Goal: Find specific page/section: Find specific page/section

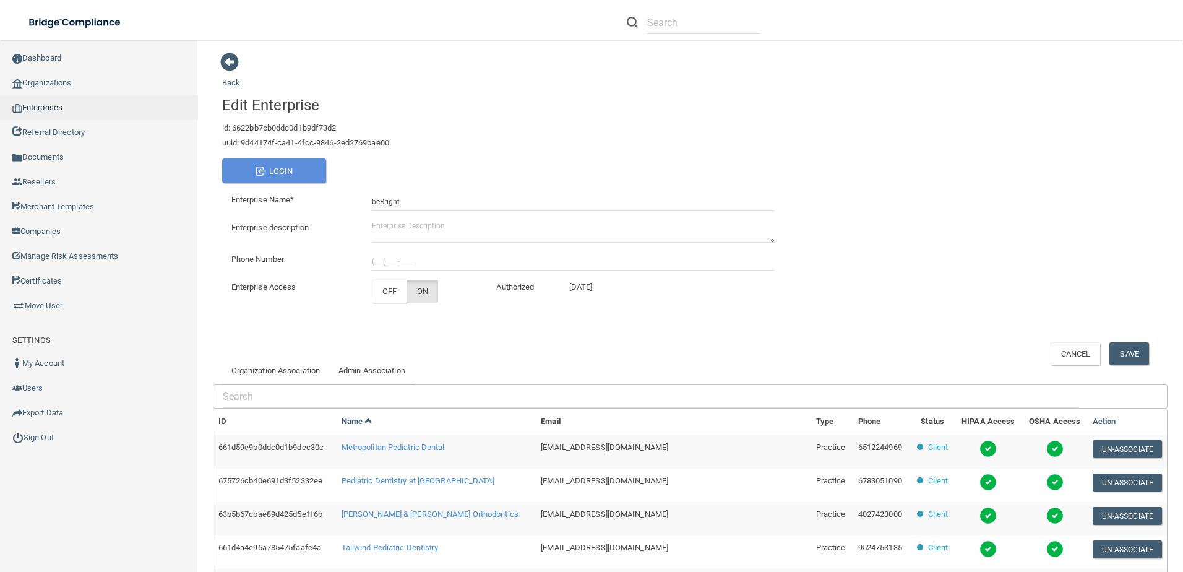
scroll to position [196, 0]
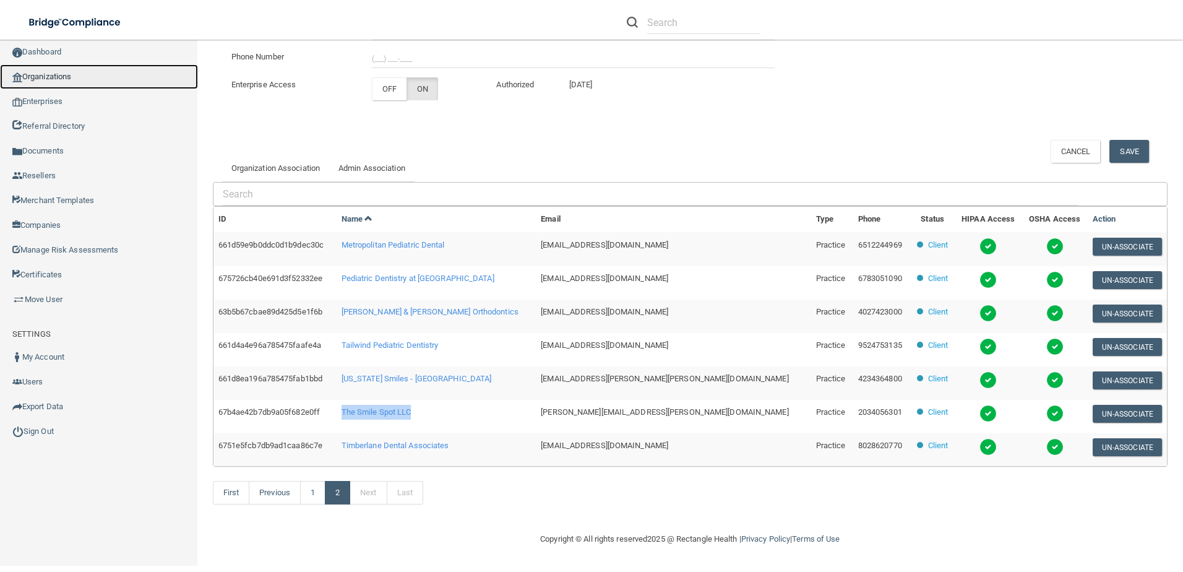
click at [87, 79] on link "Organizations" at bounding box center [99, 76] width 198 height 25
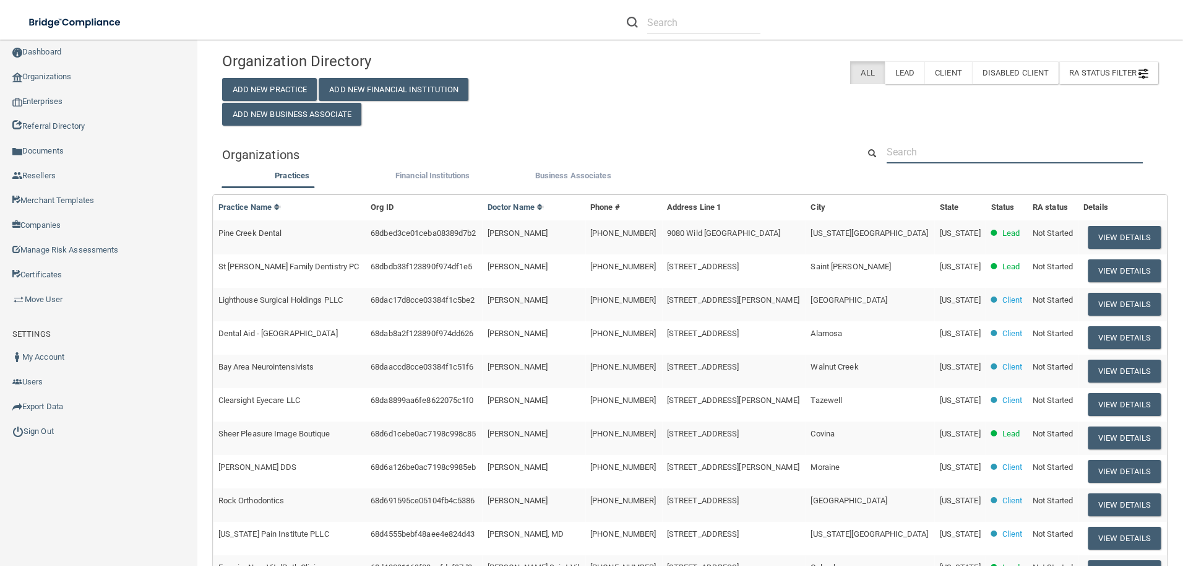
click at [926, 152] on input "text" at bounding box center [1015, 151] width 256 height 23
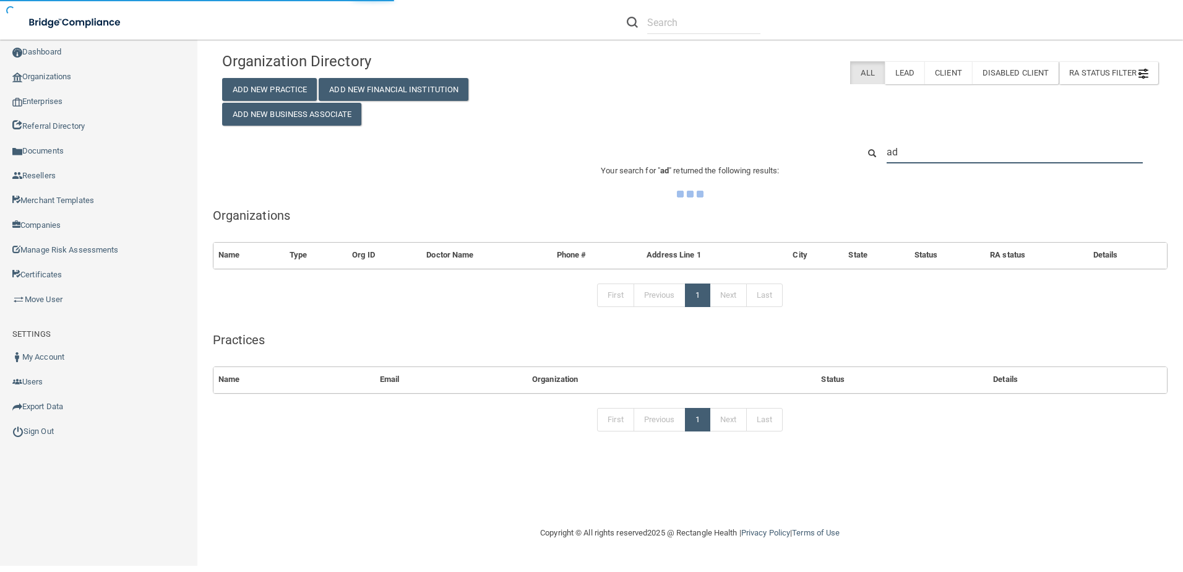
type input "ada"
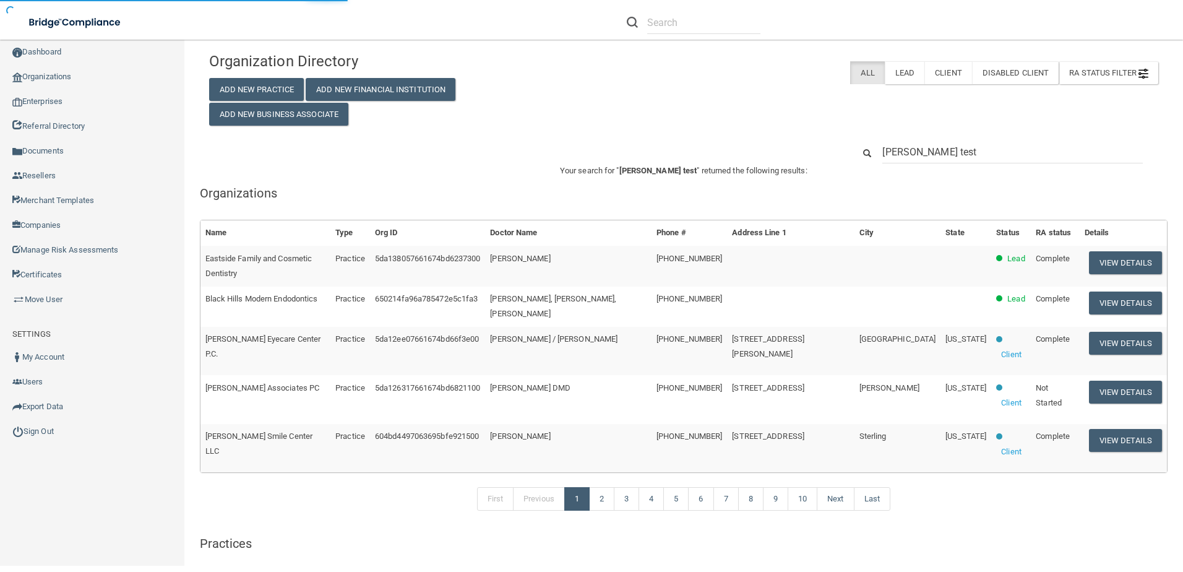
type input "[PERSON_NAME] test"
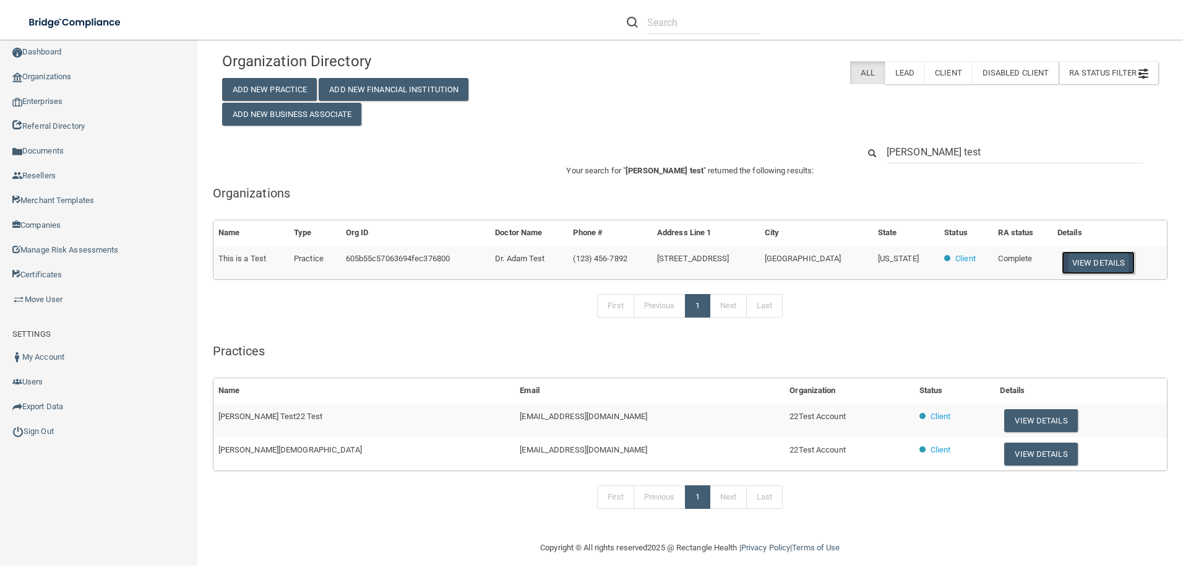
click at [1099, 264] on button "View Details" at bounding box center [1098, 262] width 73 height 23
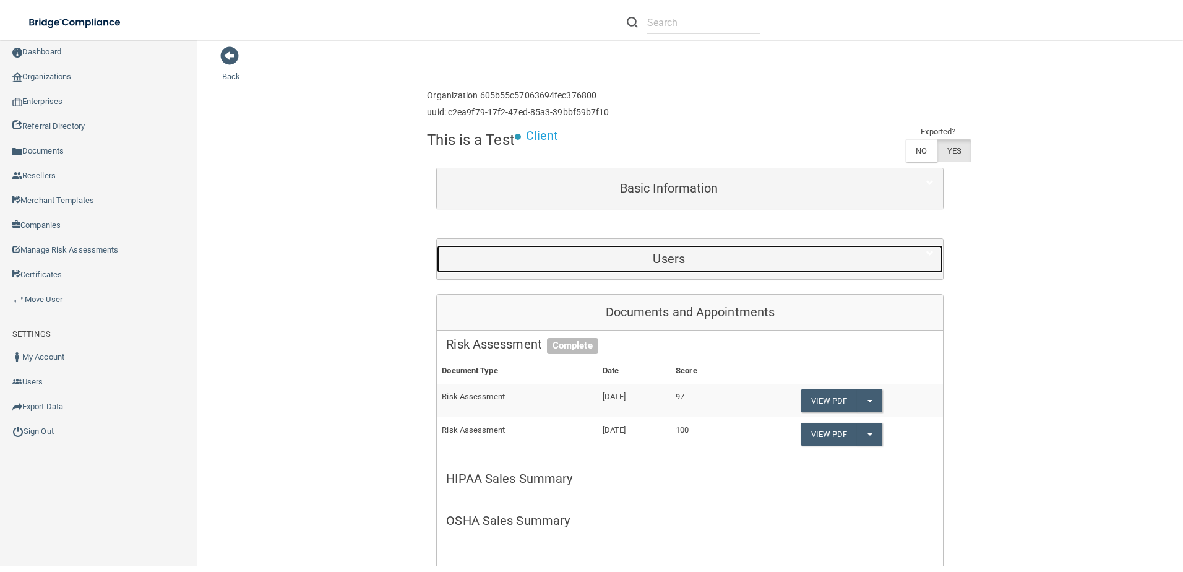
click at [741, 248] on div "Users" at bounding box center [669, 259] width 464 height 28
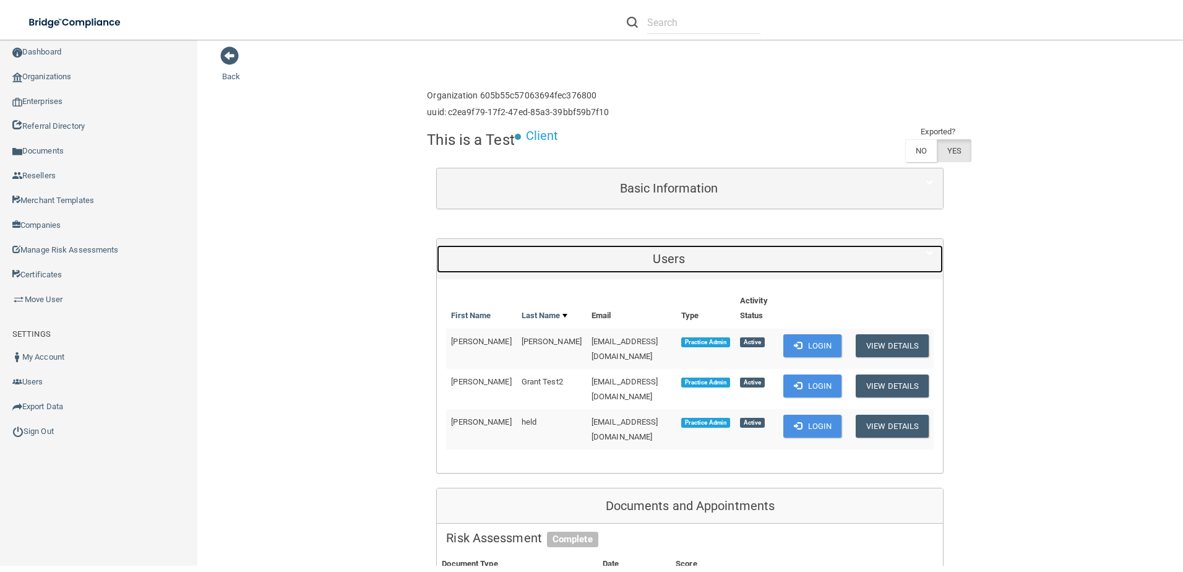
click at [722, 254] on h5 "Users" at bounding box center [669, 259] width 446 height 14
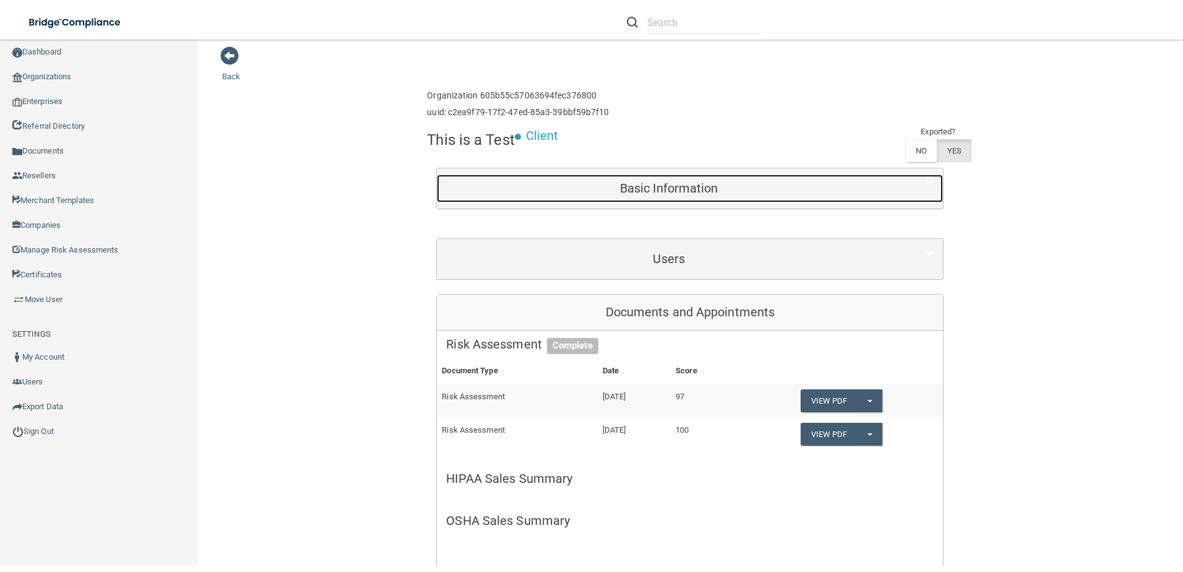
click at [721, 181] on h5 "Basic Information" at bounding box center [669, 188] width 446 height 14
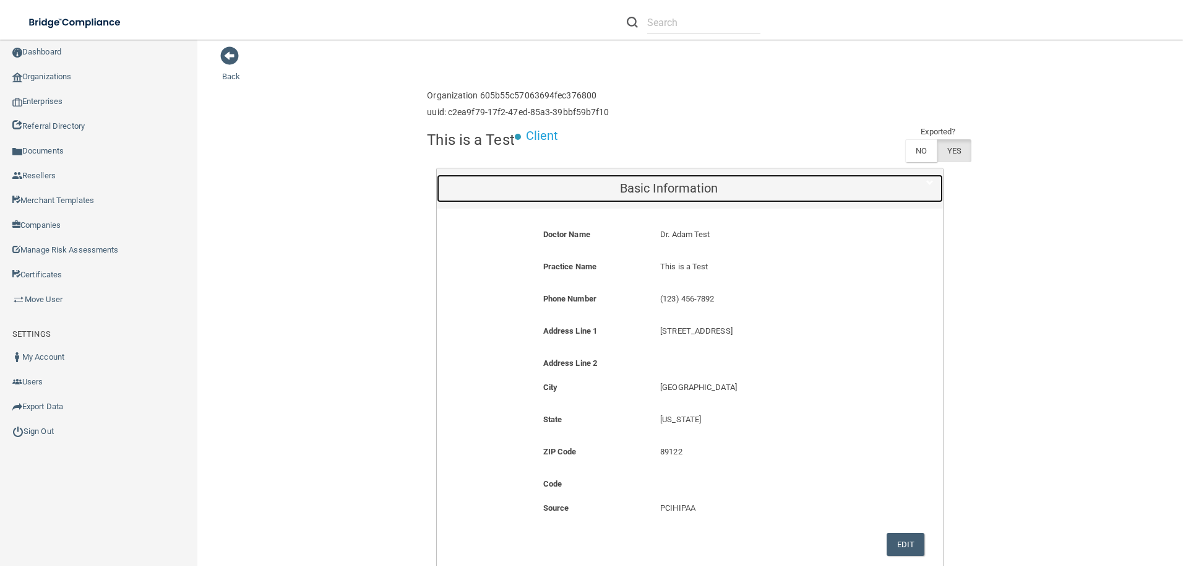
click at [721, 181] on h5 "Basic Information" at bounding box center [669, 188] width 446 height 14
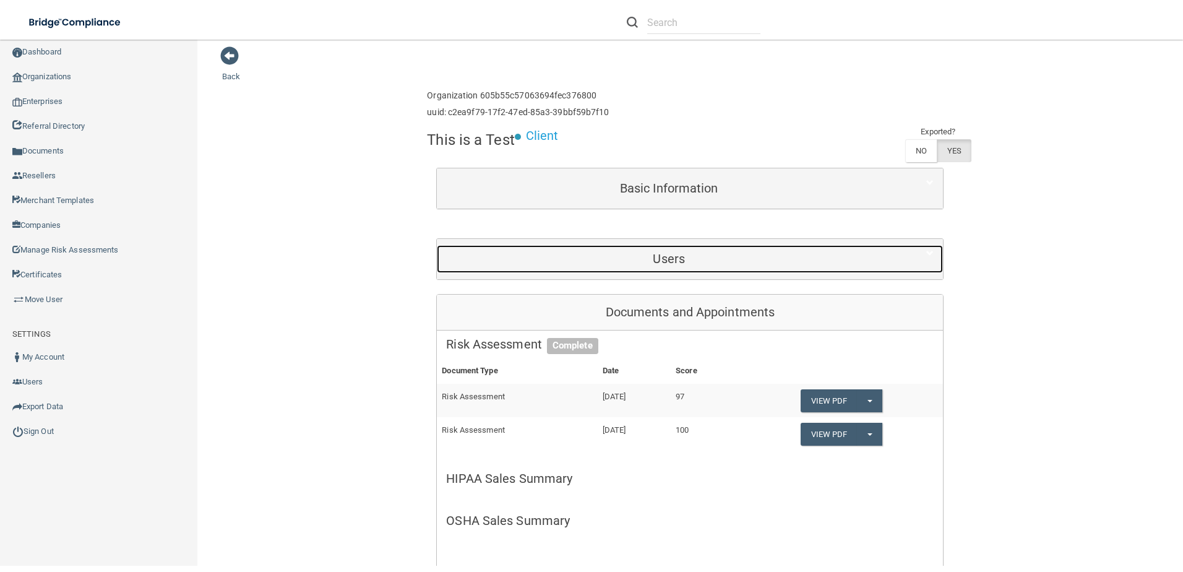
click at [738, 258] on h5 "Users" at bounding box center [669, 259] width 446 height 14
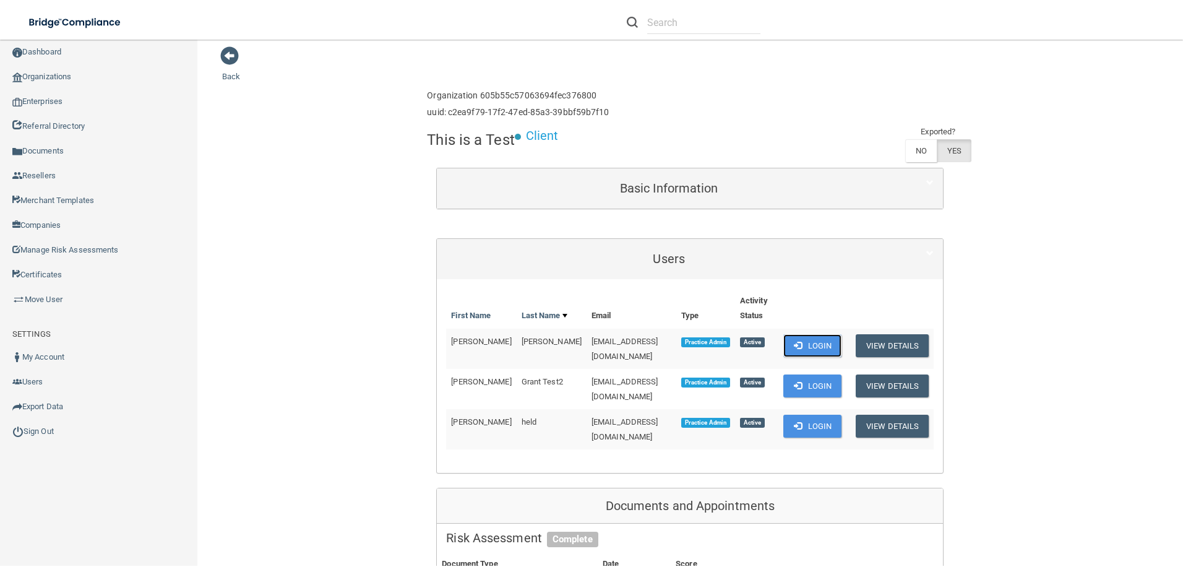
click at [824, 345] on button "Login" at bounding box center [812, 345] width 59 height 23
click at [39, 433] on link "Sign Out" at bounding box center [99, 431] width 198 height 25
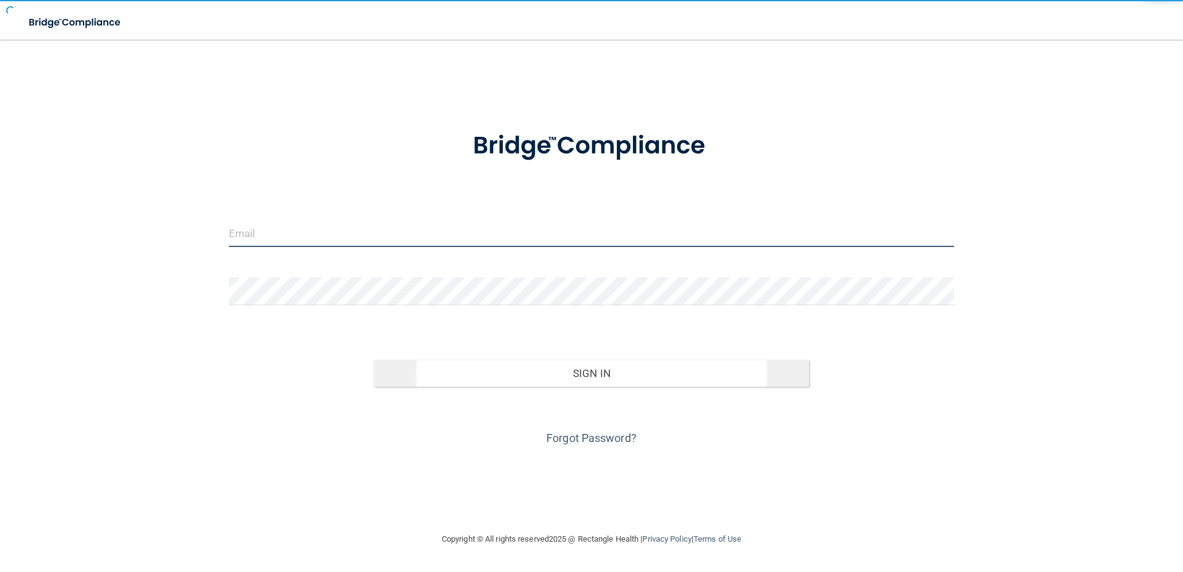
type input "[EMAIL_ADDRESS][DOMAIN_NAME]"
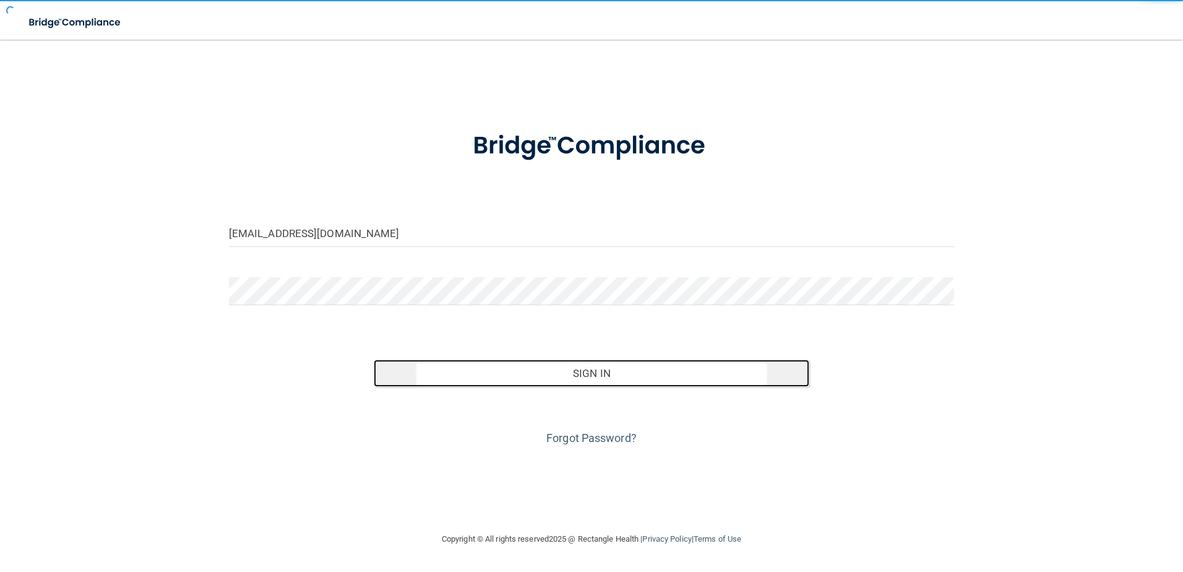
click at [661, 369] on button "Sign In" at bounding box center [592, 373] width 436 height 27
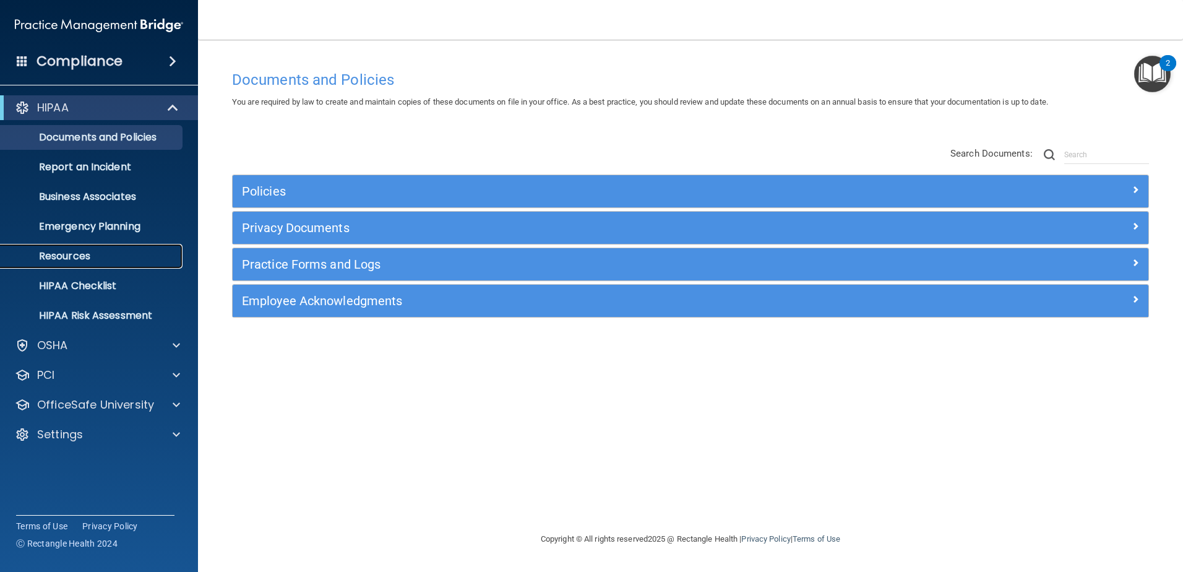
click at [75, 261] on p "Resources" at bounding box center [92, 256] width 169 height 12
